Goal: Transaction & Acquisition: Book appointment/travel/reservation

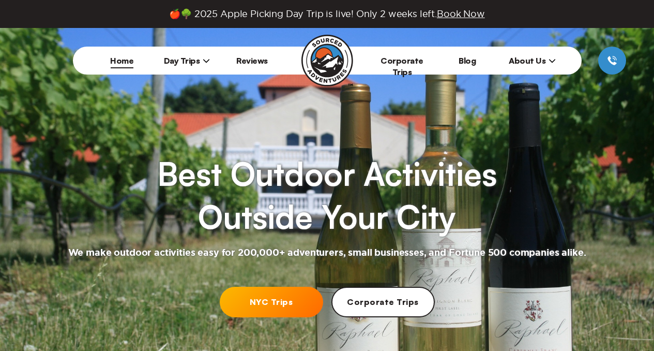
click at [471, 17] on span "Book Now" at bounding box center [461, 14] width 48 height 10
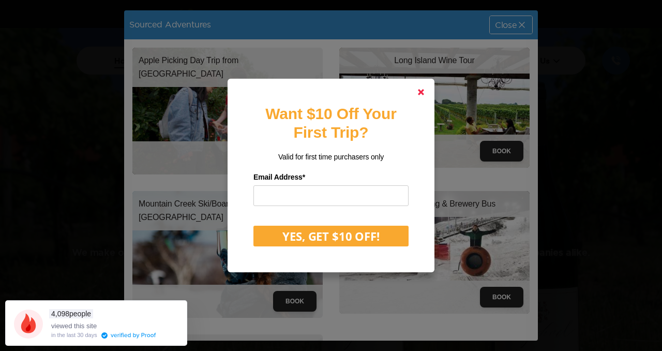
click at [420, 94] on icon at bounding box center [421, 92] width 6 height 6
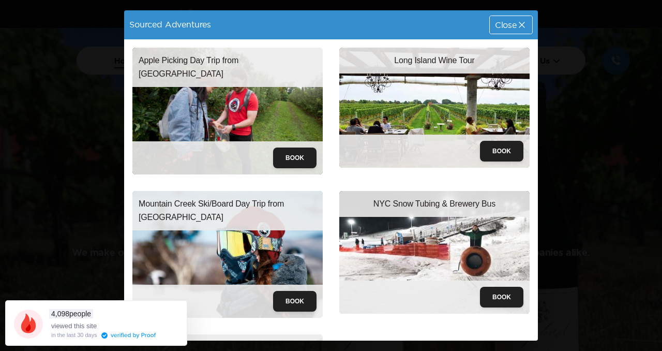
click at [497, 25] on span "Close" at bounding box center [506, 25] width 22 height 8
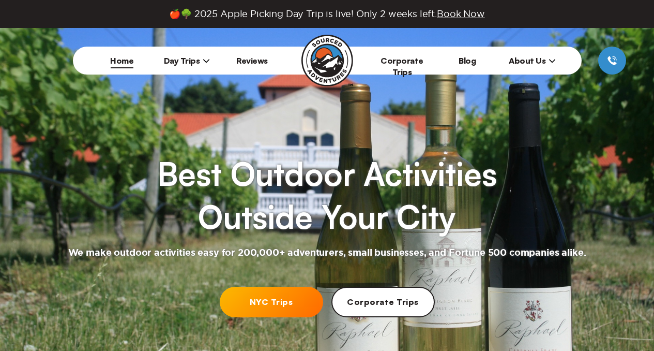
click at [464, 16] on span "Book Now" at bounding box center [461, 14] width 48 height 10
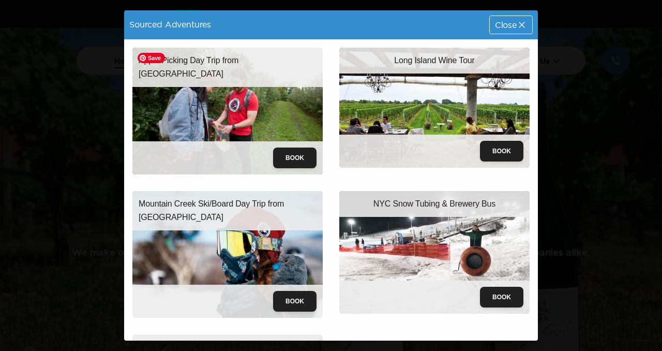
click at [252, 97] on img at bounding box center [227, 111] width 190 height 127
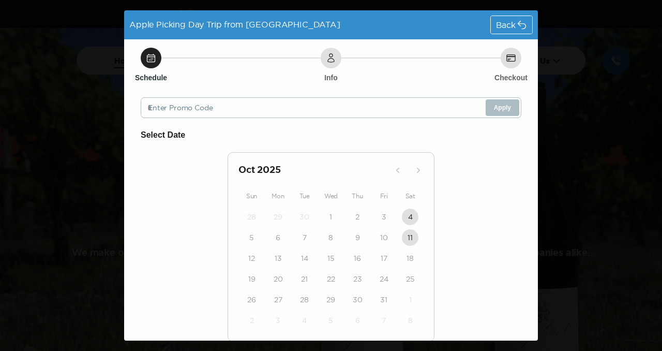
click at [508, 17] on div "Back" at bounding box center [511, 25] width 41 height 18
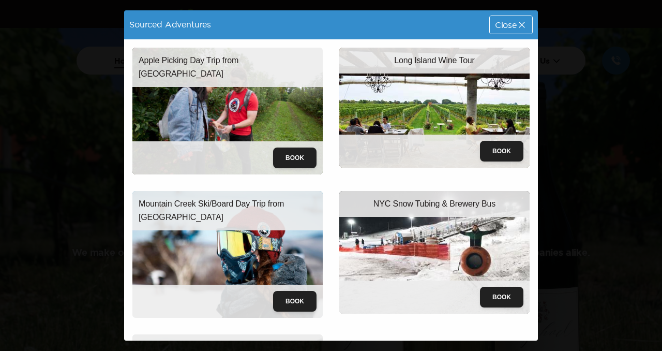
click at [601, 82] on div "Sourced Adventures Close Apple Picking Day Trip from [GEOGRAPHIC_DATA] Book Lon…" at bounding box center [331, 175] width 662 height 351
click at [508, 28] on span "Close" at bounding box center [506, 25] width 22 height 8
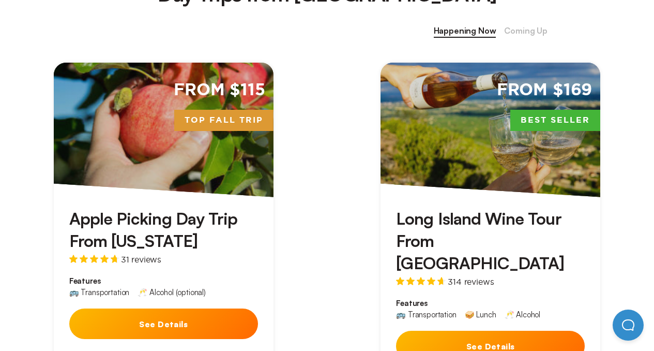
scroll to position [577, 0]
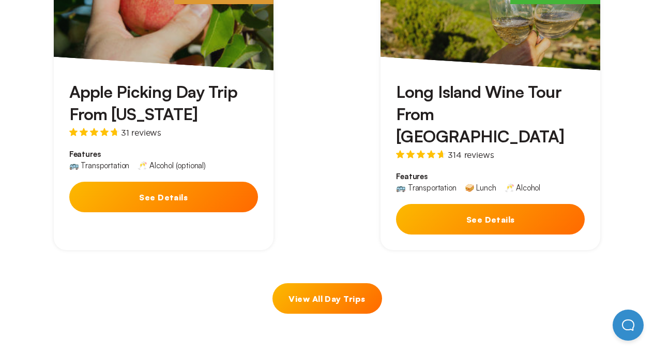
click at [448, 100] on h3 "Long Island Wine Tour From [GEOGRAPHIC_DATA]" at bounding box center [490, 114] width 189 height 67
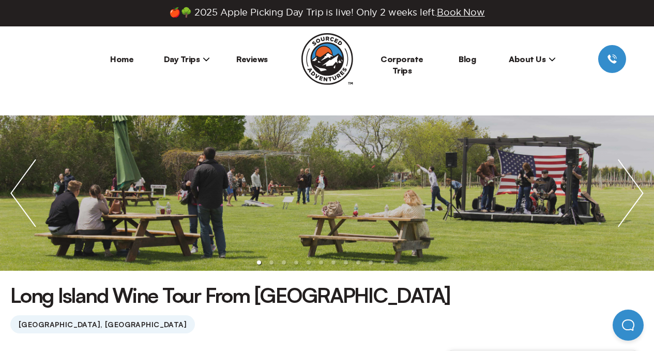
scroll to position [4, 0]
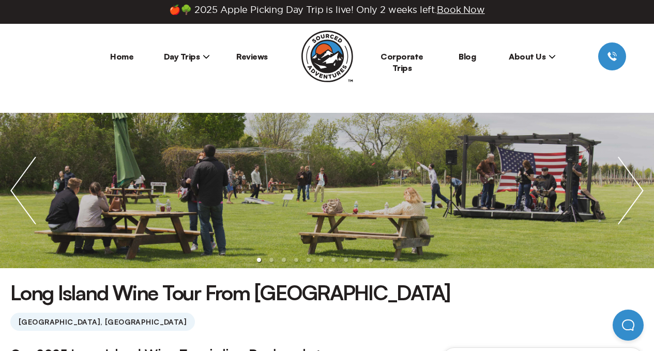
click at [629, 191] on img "next slide / item" at bounding box center [631, 190] width 47 height 155
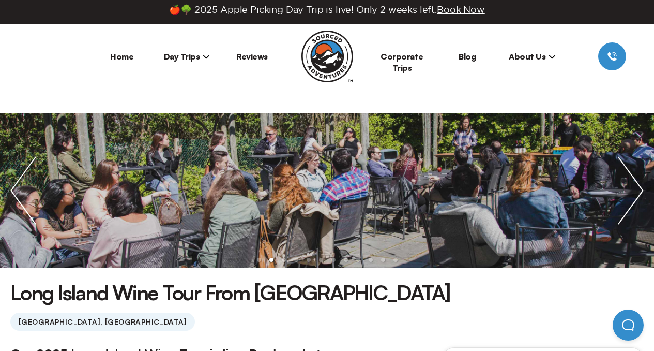
click at [629, 191] on img "next slide / item" at bounding box center [631, 190] width 47 height 155
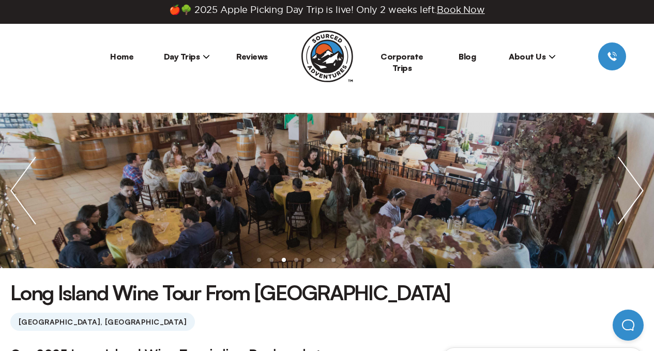
click at [629, 191] on img "next slide / item" at bounding box center [631, 190] width 47 height 155
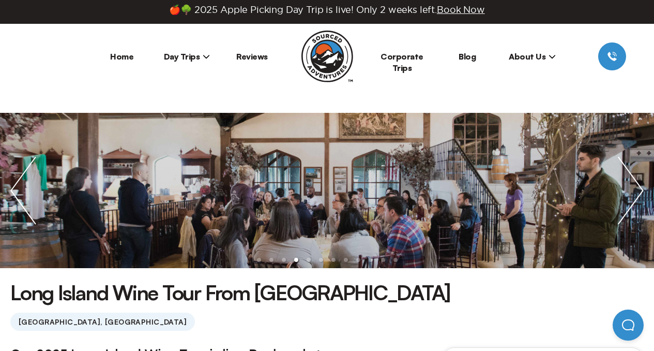
click at [629, 191] on img "next slide / item" at bounding box center [631, 190] width 47 height 155
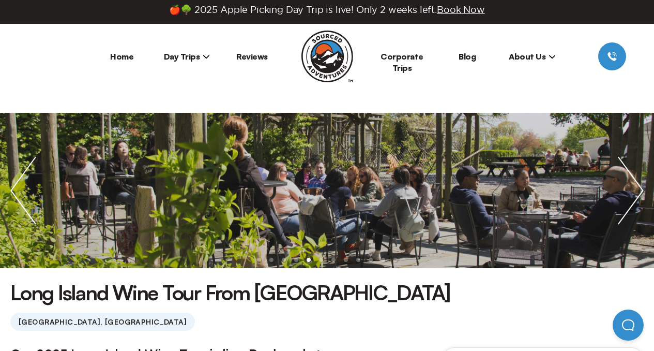
click at [629, 191] on img "next slide / item" at bounding box center [631, 190] width 47 height 155
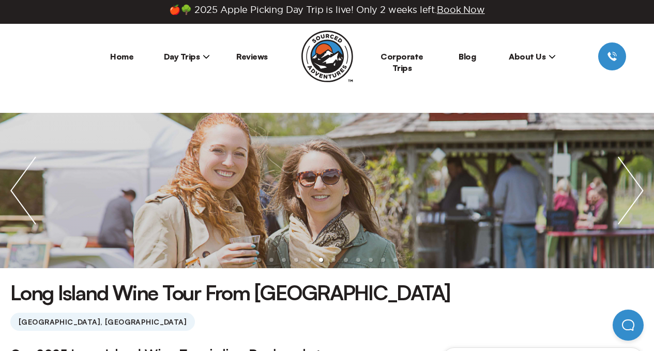
click at [629, 191] on img "next slide / item" at bounding box center [631, 190] width 47 height 155
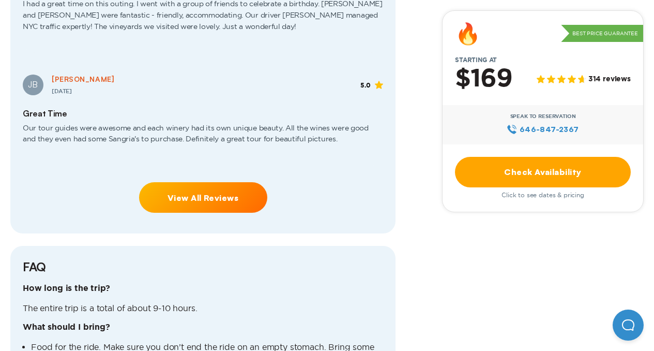
scroll to position [2189, 0]
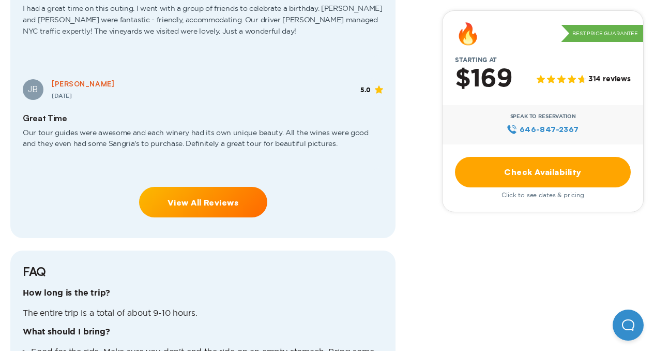
click at [217, 187] on link "View All Reviews" at bounding box center [203, 202] width 128 height 31
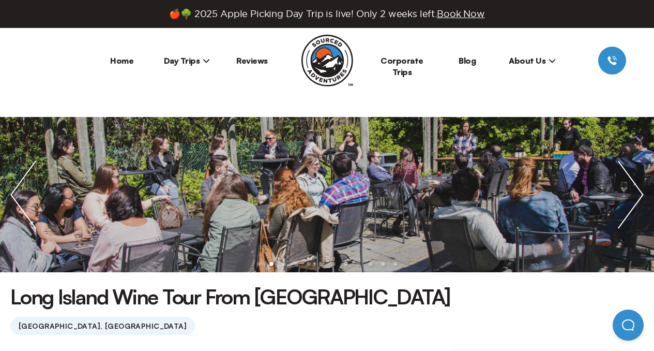
click at [196, 60] on span "Day Trips" at bounding box center [187, 60] width 47 height 10
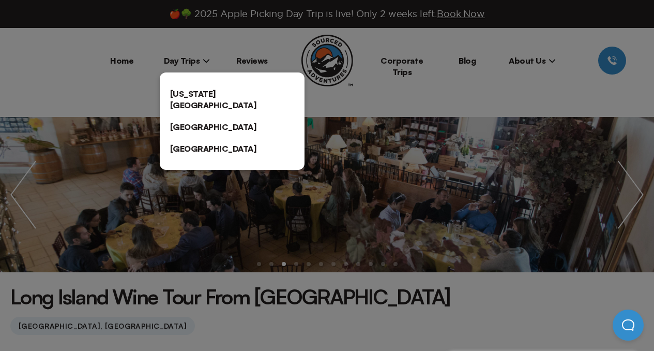
click at [208, 89] on link "[US_STATE][GEOGRAPHIC_DATA]" at bounding box center [232, 99] width 145 height 33
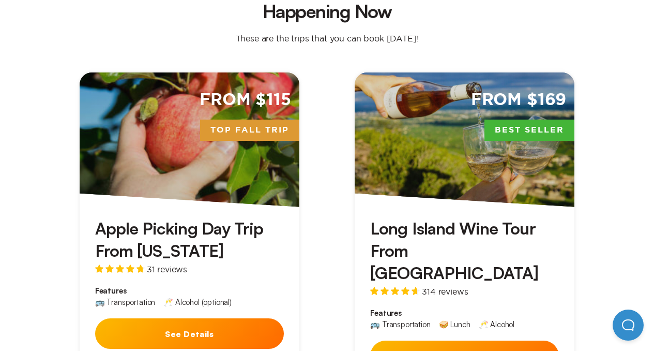
scroll to position [309, 0]
